Goal: Navigation & Orientation: Understand site structure

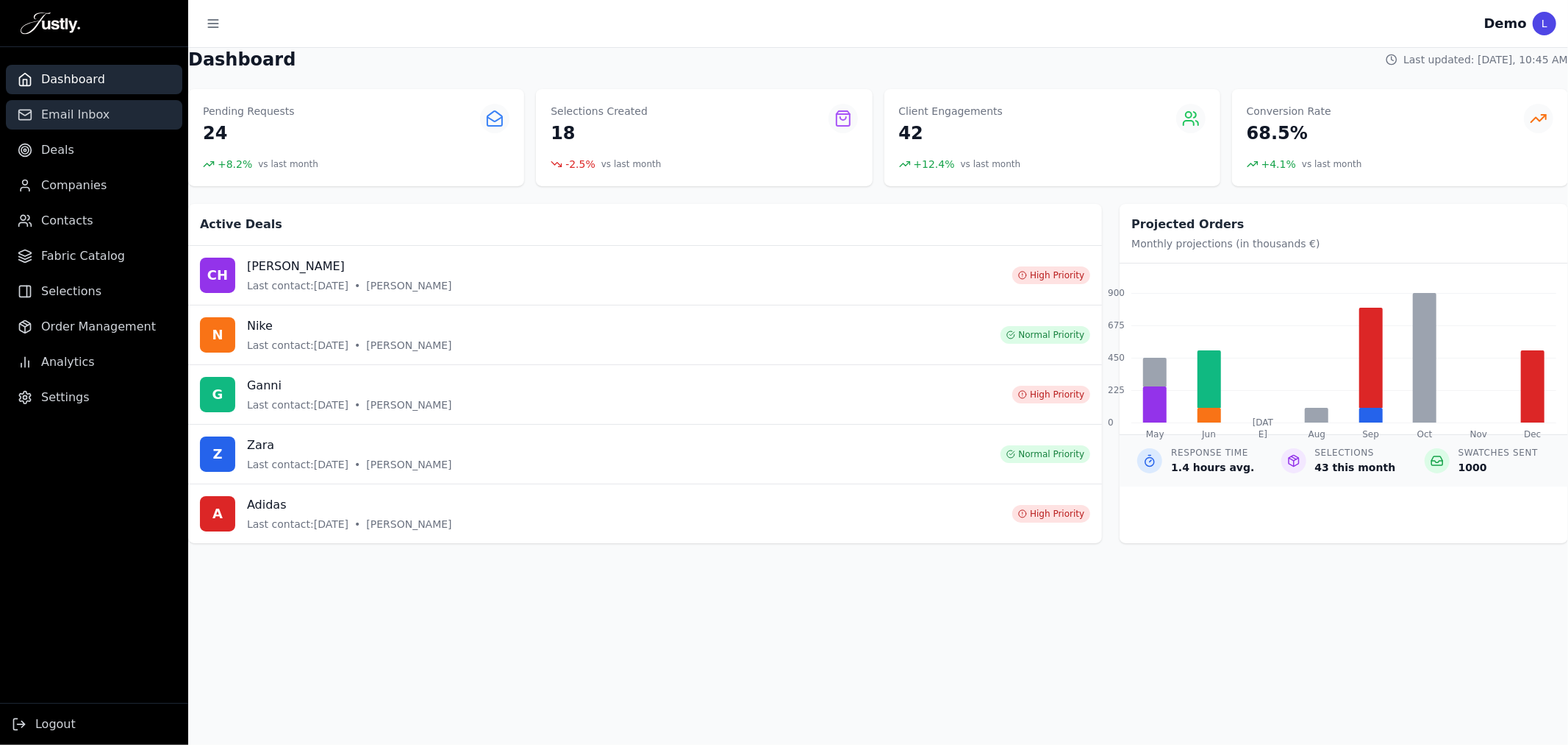
click at [104, 100] on link "Email Inbox" at bounding box center [94, 115] width 177 height 30
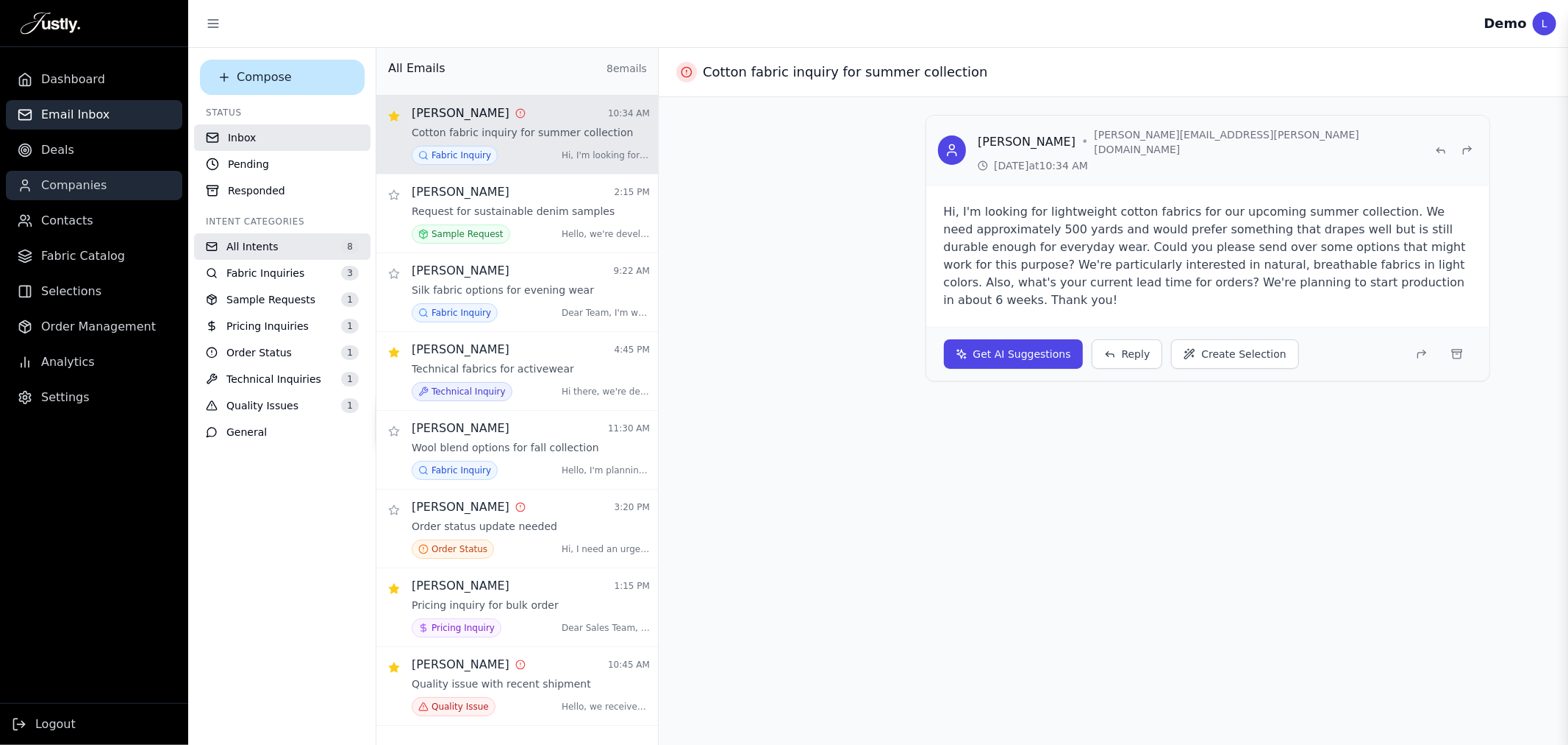
click at [113, 172] on link "Companies" at bounding box center [94, 185] width 177 height 30
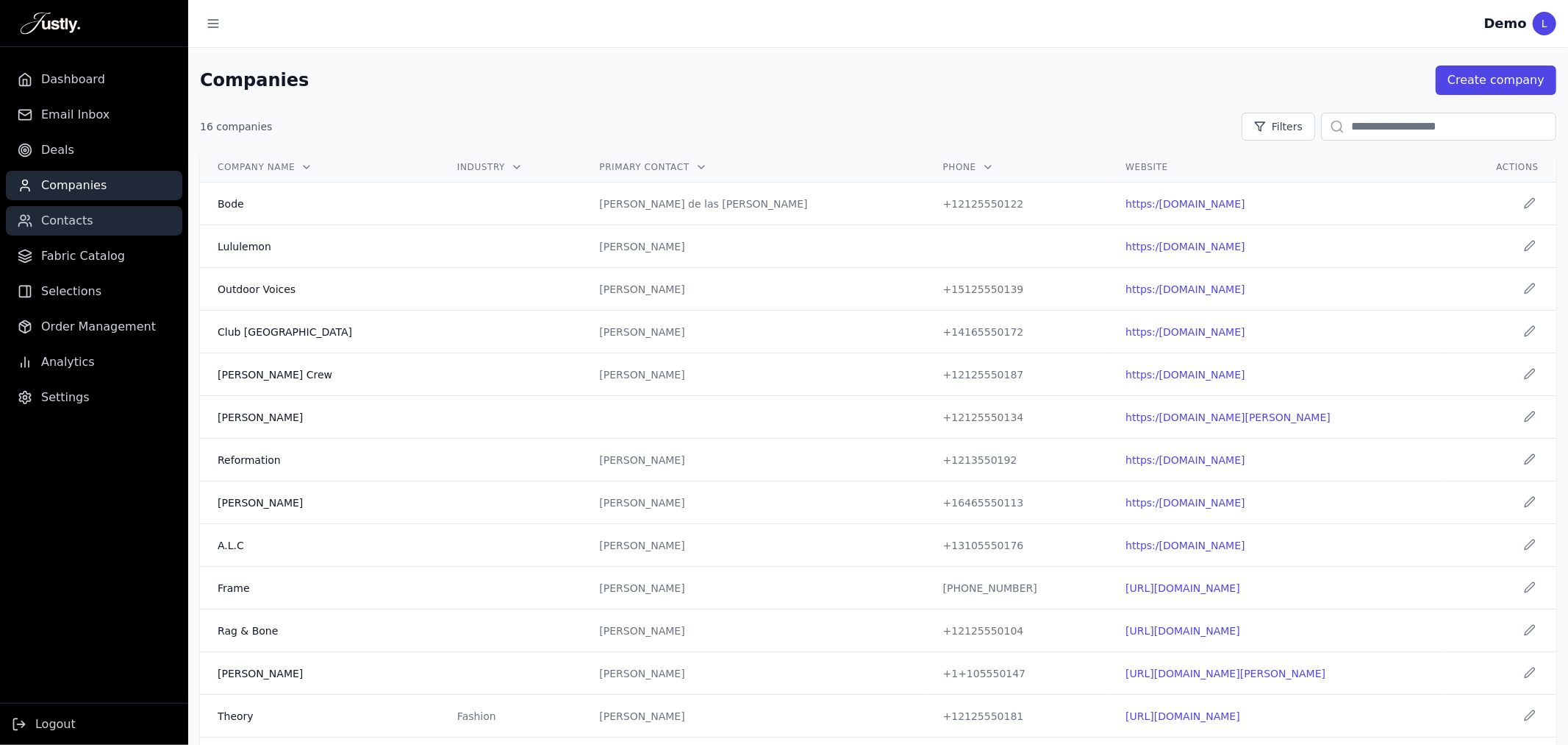
click at [80, 229] on link "Contacts" at bounding box center [94, 221] width 177 height 30
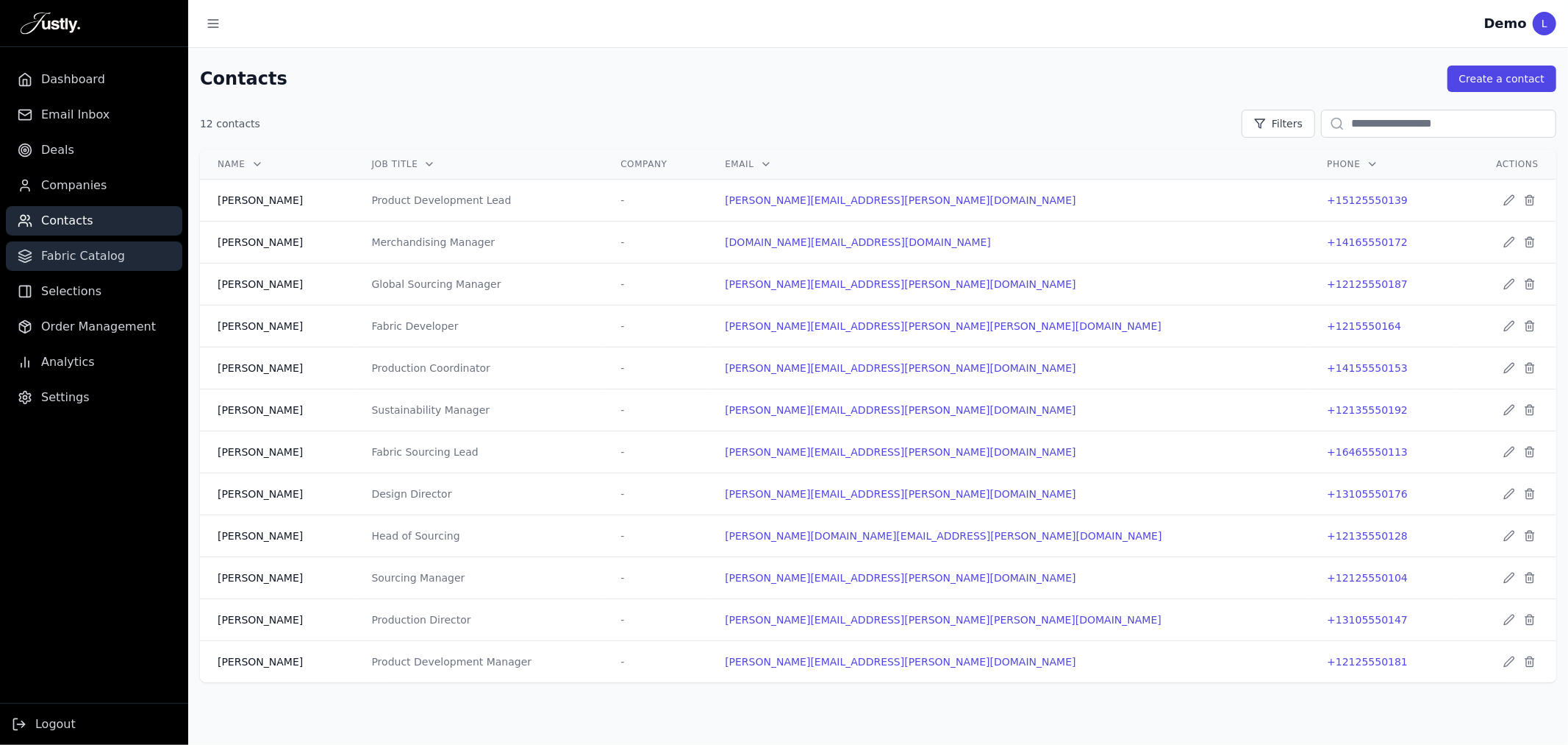
click at [81, 247] on span "Fabric Catalog" at bounding box center [83, 255] width 84 height 17
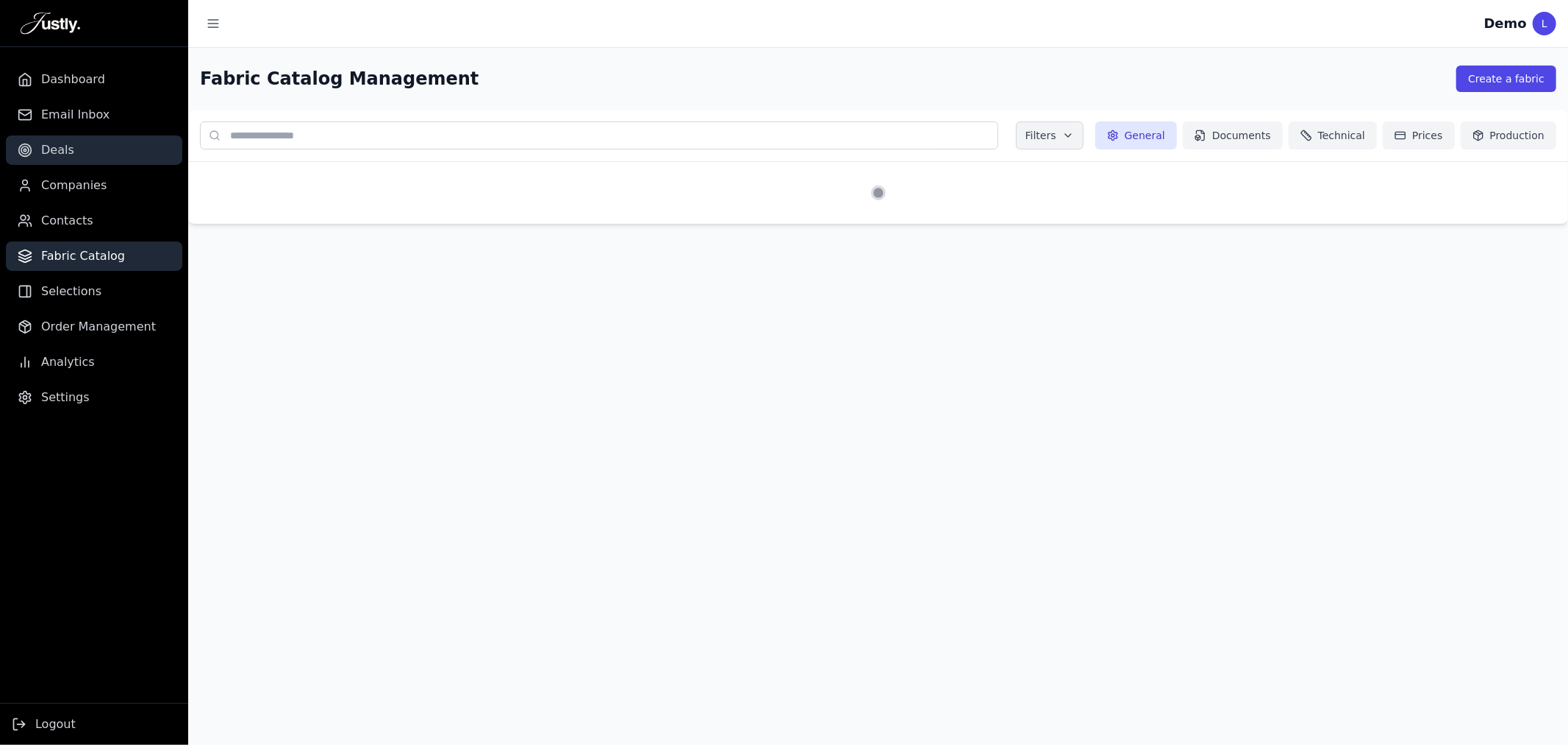
click at [81, 151] on link "Deals" at bounding box center [94, 150] width 177 height 30
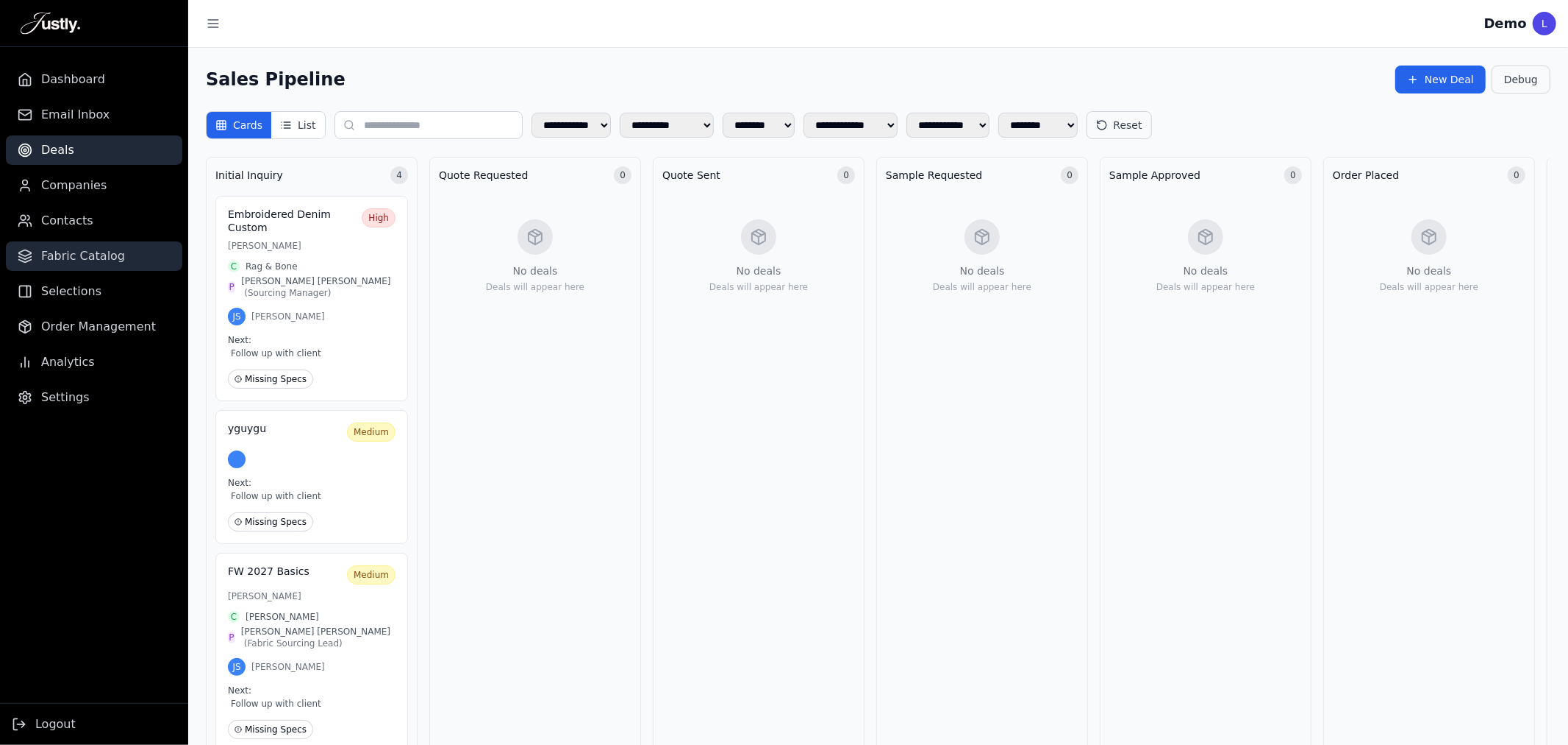
click at [121, 249] on link "Fabric Catalog" at bounding box center [94, 256] width 177 height 30
